Goal: Task Accomplishment & Management: Manage account settings

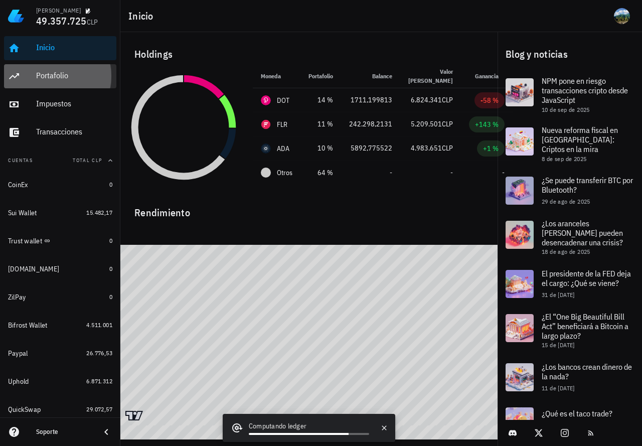
click at [55, 74] on div "Portafolio" at bounding box center [74, 76] width 76 height 10
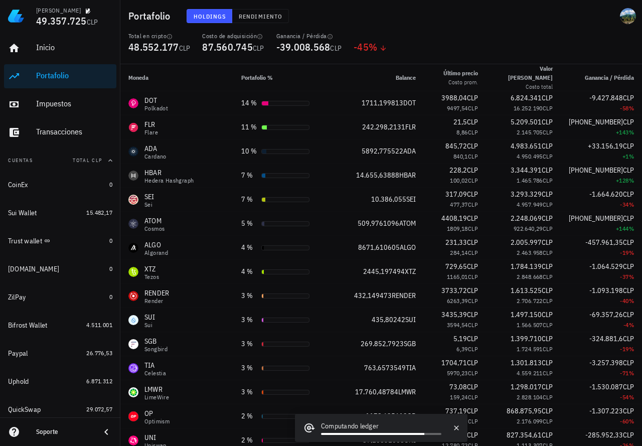
click at [181, 68] on th "Moneda" at bounding box center [176, 77] width 113 height 27
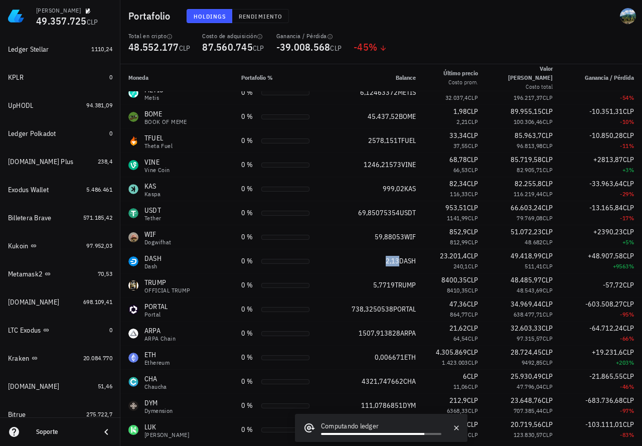
scroll to position [414, 0]
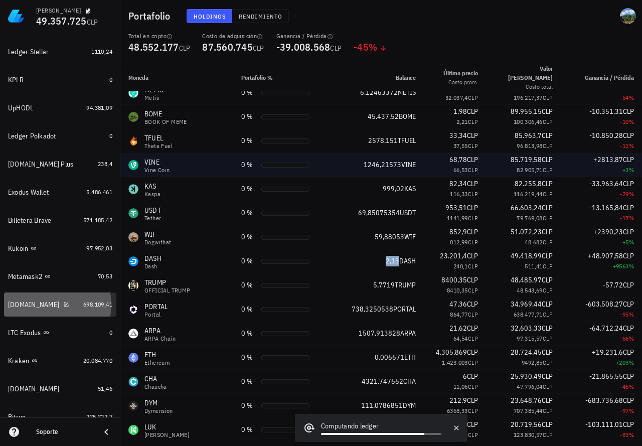
drag, startPoint x: 70, startPoint y: 301, endPoint x: 127, endPoint y: 169, distance: 144.3
click at [70, 302] on div "[DOMAIN_NAME]" at bounding box center [43, 305] width 71 height 10
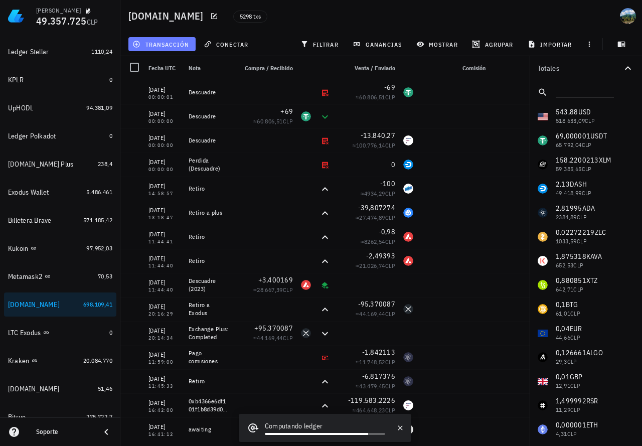
click at [168, 46] on span "transacción" at bounding box center [162, 44] width 55 height 8
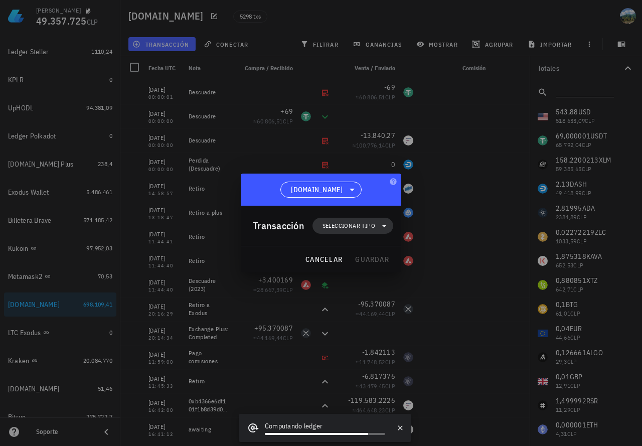
click at [329, 225] on span "Seleccionar tipo" at bounding box center [349, 226] width 53 height 10
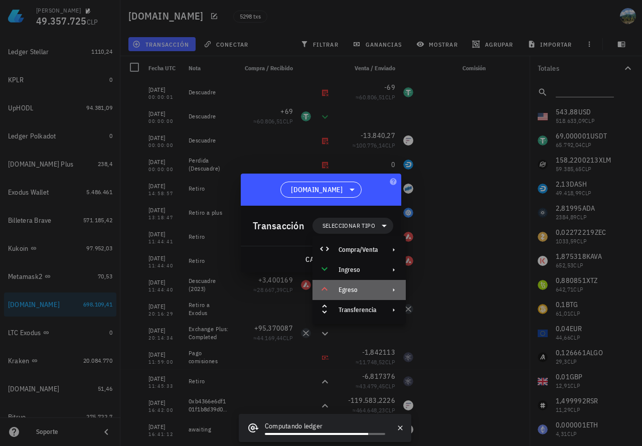
click at [356, 289] on div "Egreso" at bounding box center [358, 290] width 39 height 8
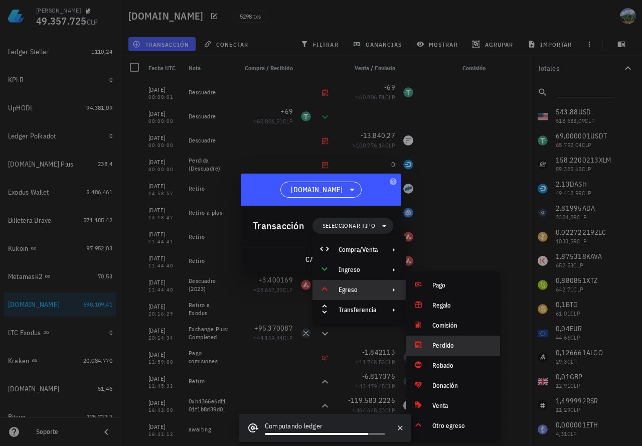
click at [442, 345] on div "Perdido" at bounding box center [463, 346] width 60 height 8
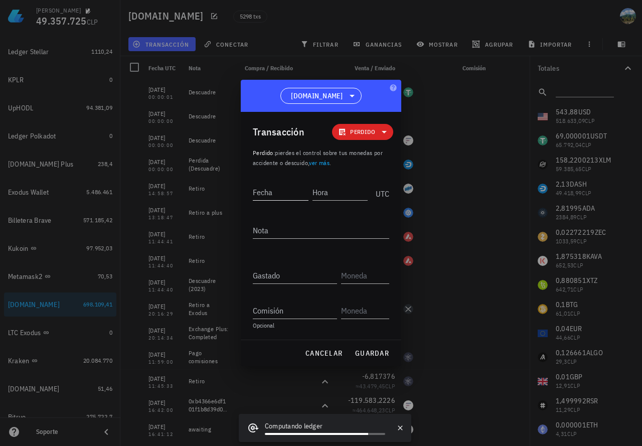
click at [271, 197] on input "Fecha" at bounding box center [281, 192] width 56 height 16
type input "[DATE]"
click at [325, 194] on input "Hora" at bounding box center [339, 192] width 57 height 16
type input "00:00:00"
click at [287, 192] on input "[DATE]" at bounding box center [280, 192] width 54 height 16
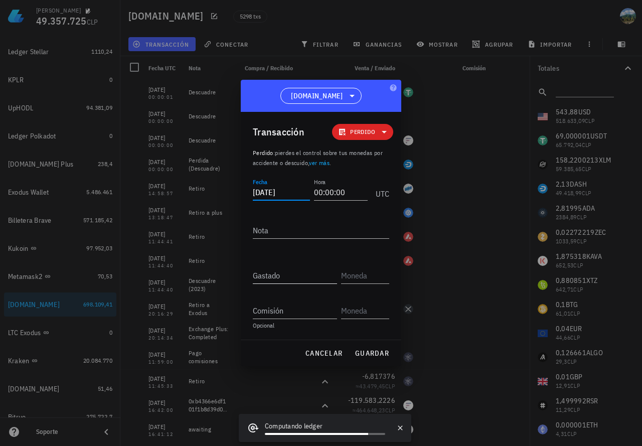
type input "[DATE]"
click at [279, 278] on input "Gastado" at bounding box center [295, 276] width 84 height 16
paste input "2,13"
type input "2,13"
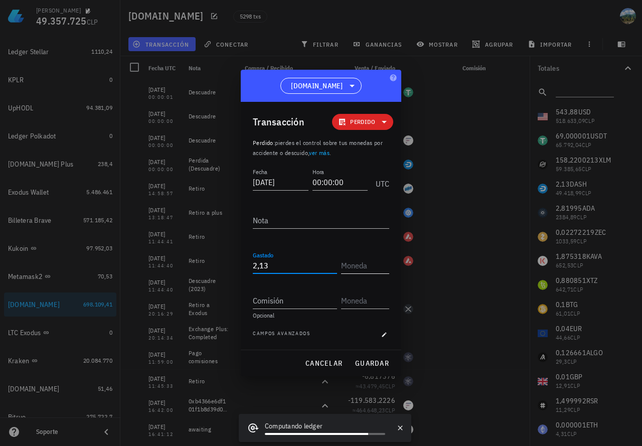
click at [360, 264] on input "text" at bounding box center [364, 265] width 46 height 16
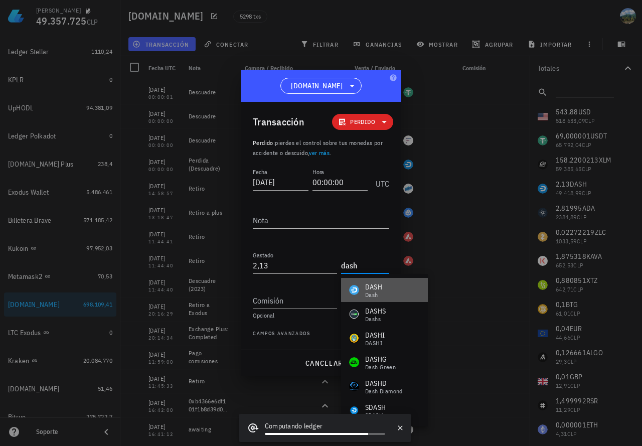
click at [372, 284] on div "DASH" at bounding box center [373, 287] width 17 height 10
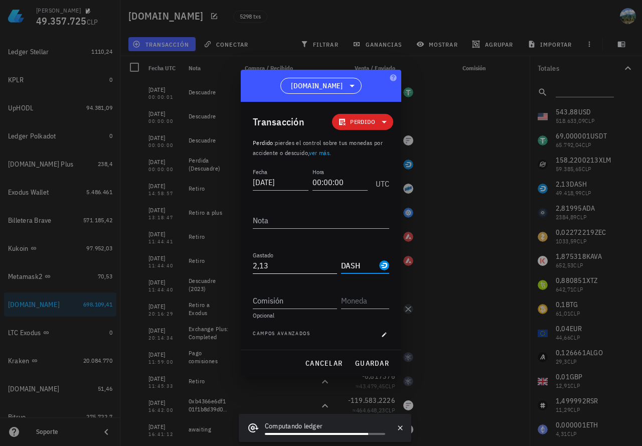
type input "DASH"
click at [317, 264] on input "2,13" at bounding box center [295, 265] width 84 height 16
click at [365, 358] on button "guardar" at bounding box center [372, 363] width 43 height 18
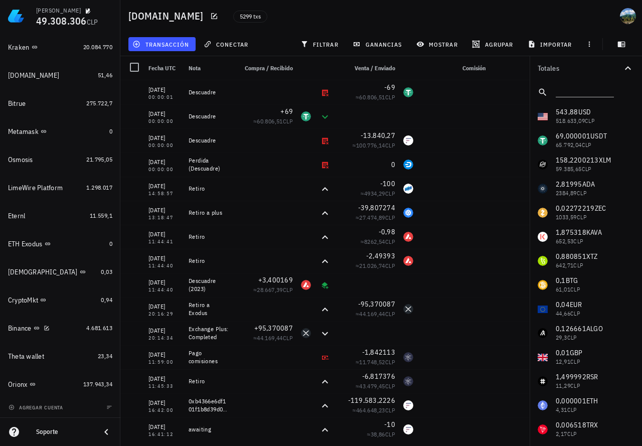
scroll to position [729, 0]
click at [89, 328] on span "4.681.613" at bounding box center [99, 327] width 26 height 8
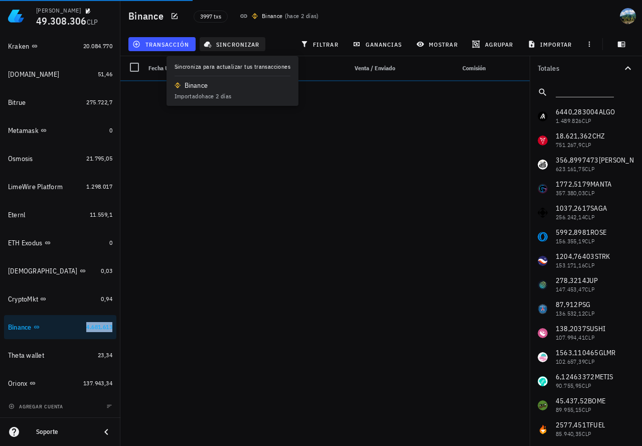
click at [241, 45] on span "sincronizar" at bounding box center [233, 44] width 54 height 8
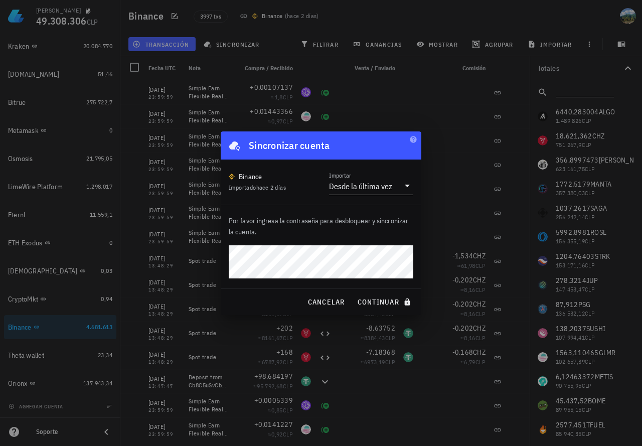
click at [353, 293] on button "continuar" at bounding box center [385, 302] width 64 height 18
